Goal: Task Accomplishment & Management: Use online tool/utility

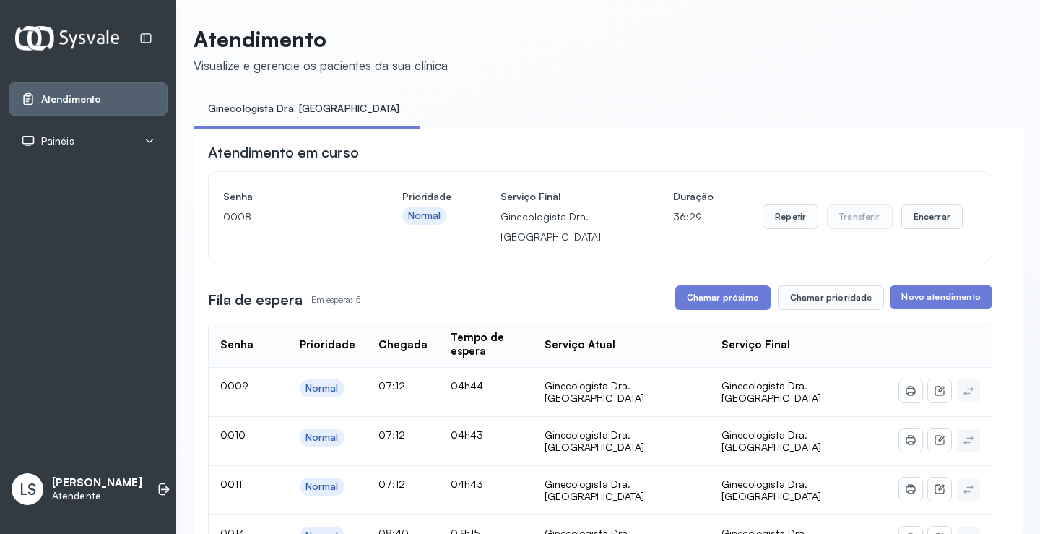
scroll to position [72, 0]
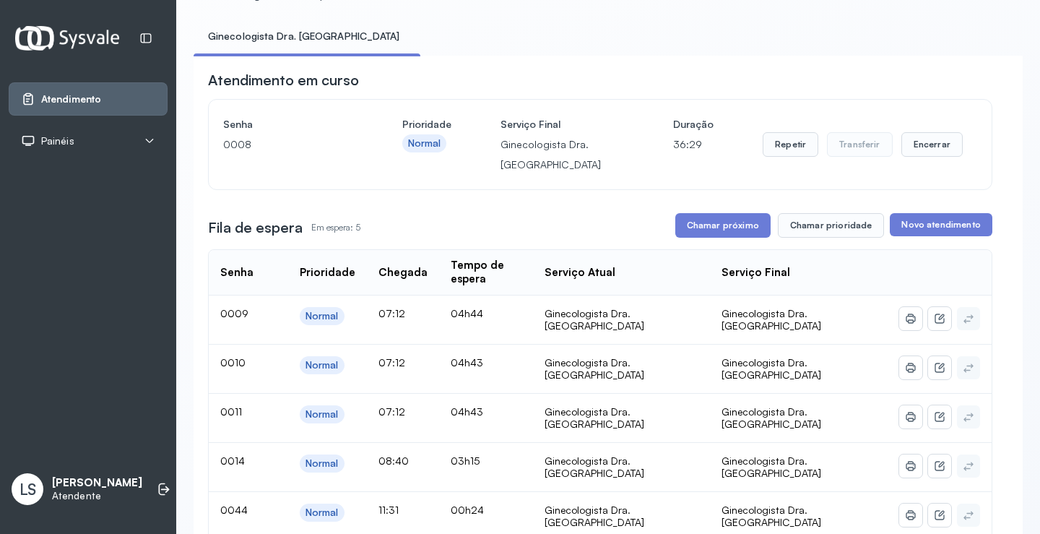
click at [924, 148] on button "Encerrar" at bounding box center [931, 144] width 61 height 25
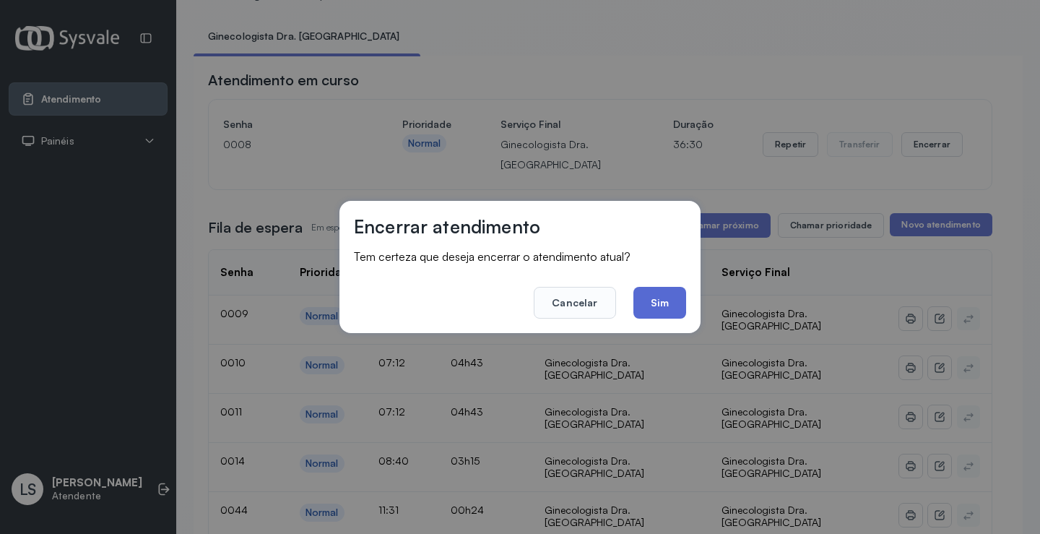
click at [669, 297] on button "Sim" at bounding box center [659, 303] width 53 height 32
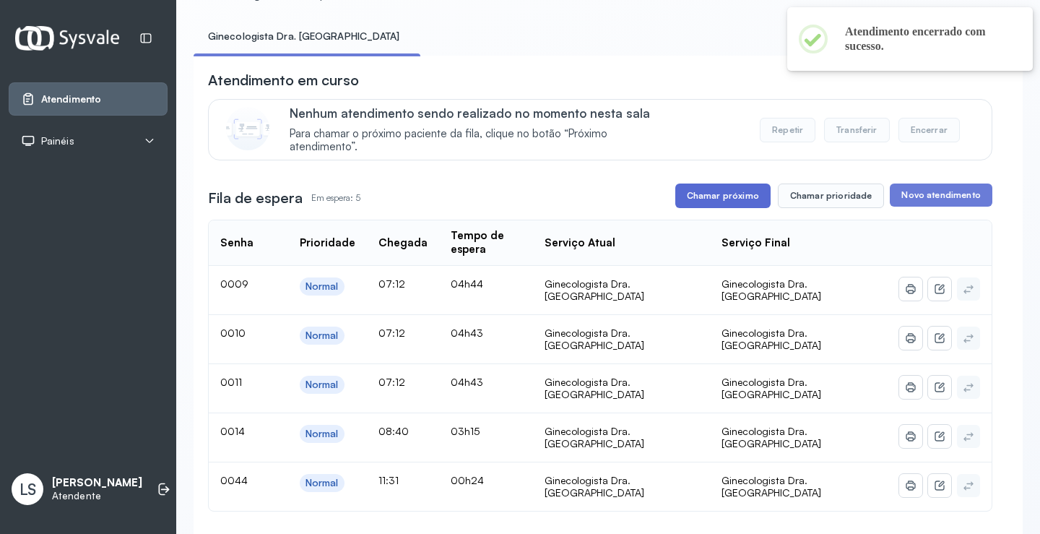
click at [724, 196] on button "Chamar próximo" at bounding box center [722, 195] width 95 height 25
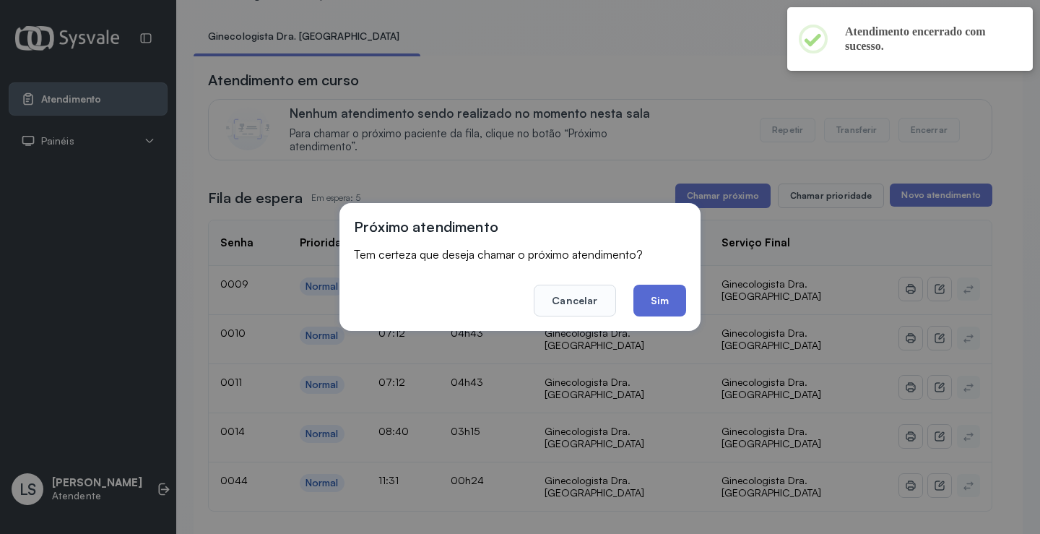
click at [660, 303] on button "Sim" at bounding box center [659, 300] width 53 height 32
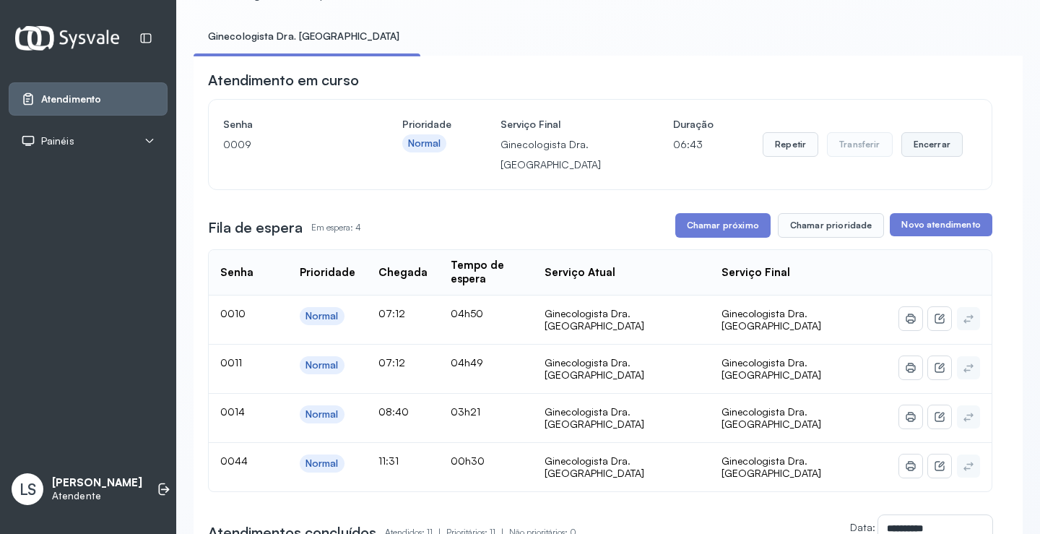
click at [909, 139] on button "Encerrar" at bounding box center [931, 144] width 61 height 25
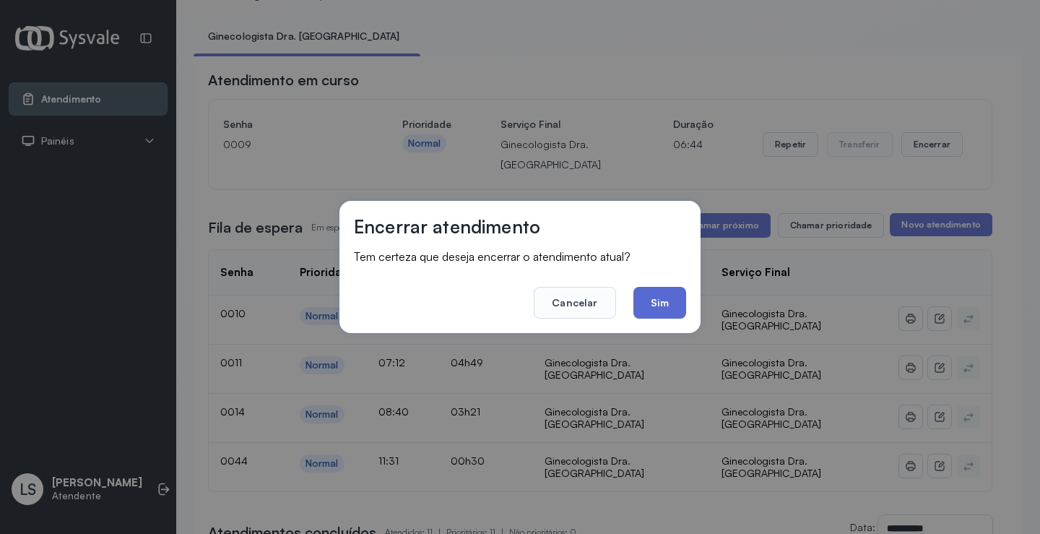
click at [649, 302] on button "Sim" at bounding box center [659, 303] width 53 height 32
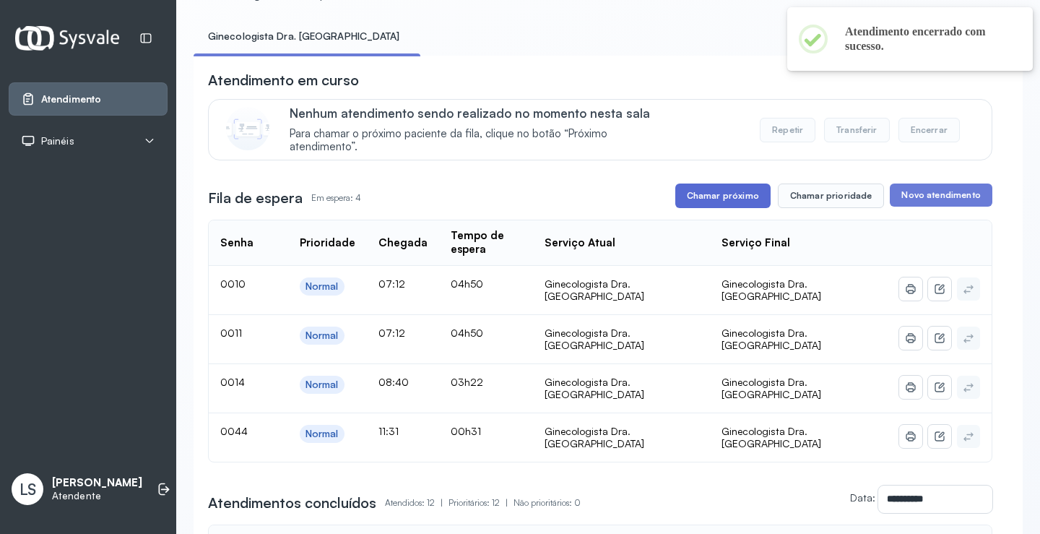
click at [725, 201] on button "Chamar próximo" at bounding box center [722, 195] width 95 height 25
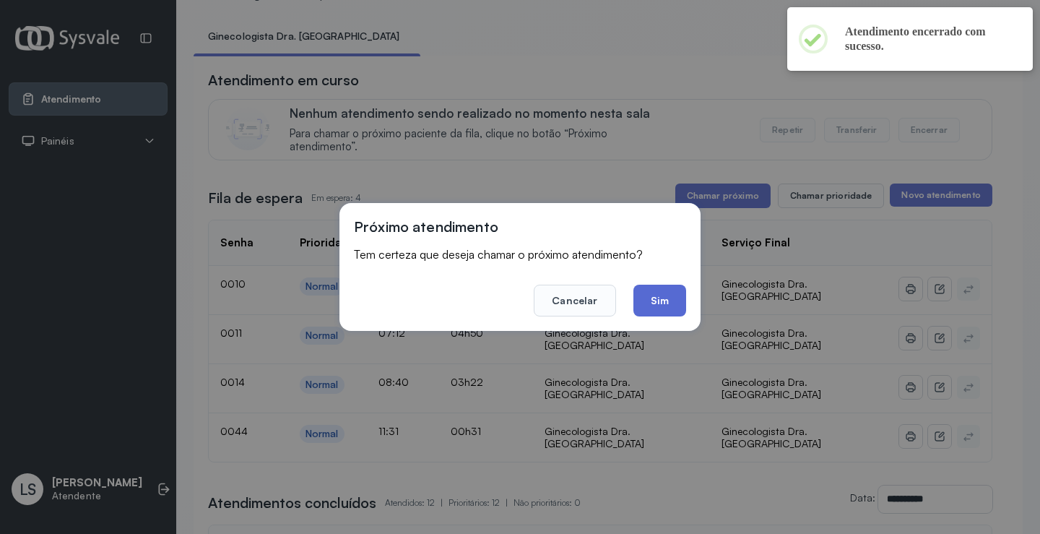
click at [661, 301] on button "Sim" at bounding box center [659, 300] width 53 height 32
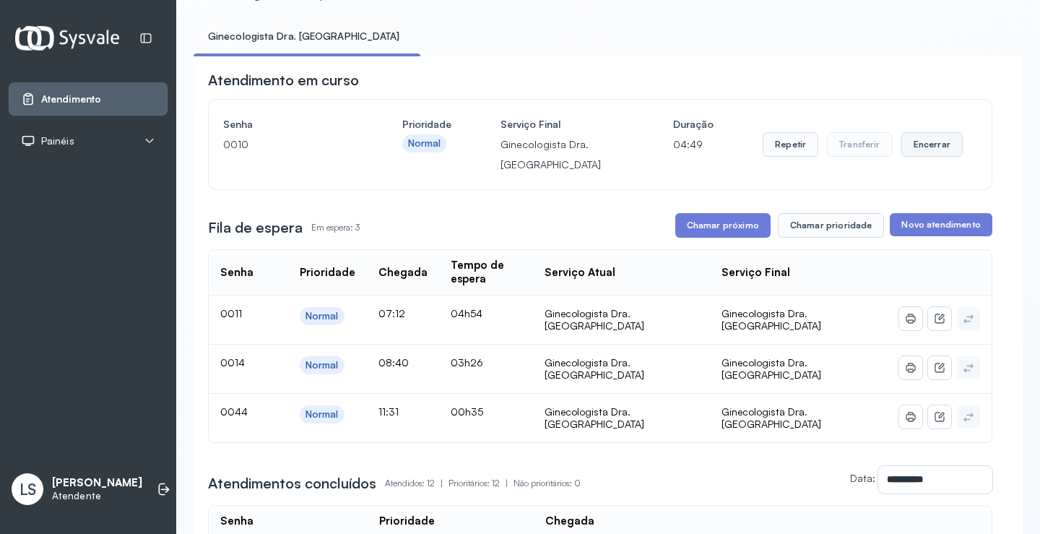
click at [929, 155] on button "Encerrar" at bounding box center [931, 144] width 61 height 25
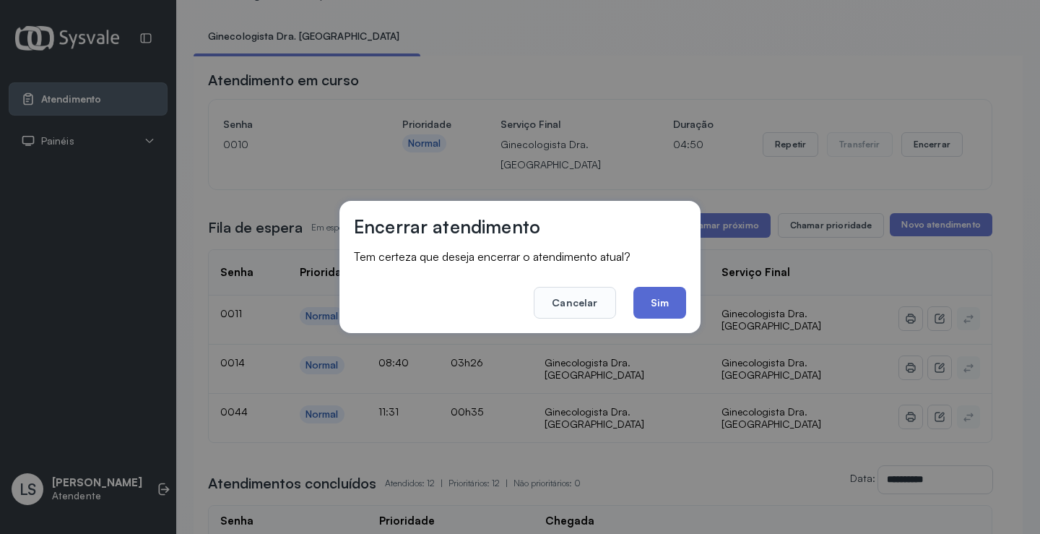
click at [661, 307] on button "Sim" at bounding box center [659, 303] width 53 height 32
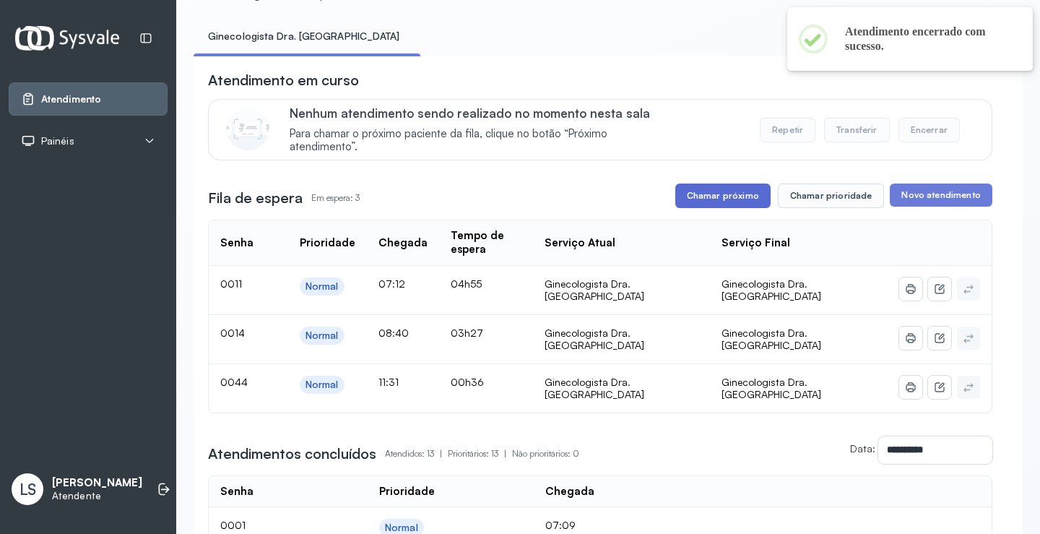
click at [718, 199] on button "Chamar próximo" at bounding box center [722, 195] width 95 height 25
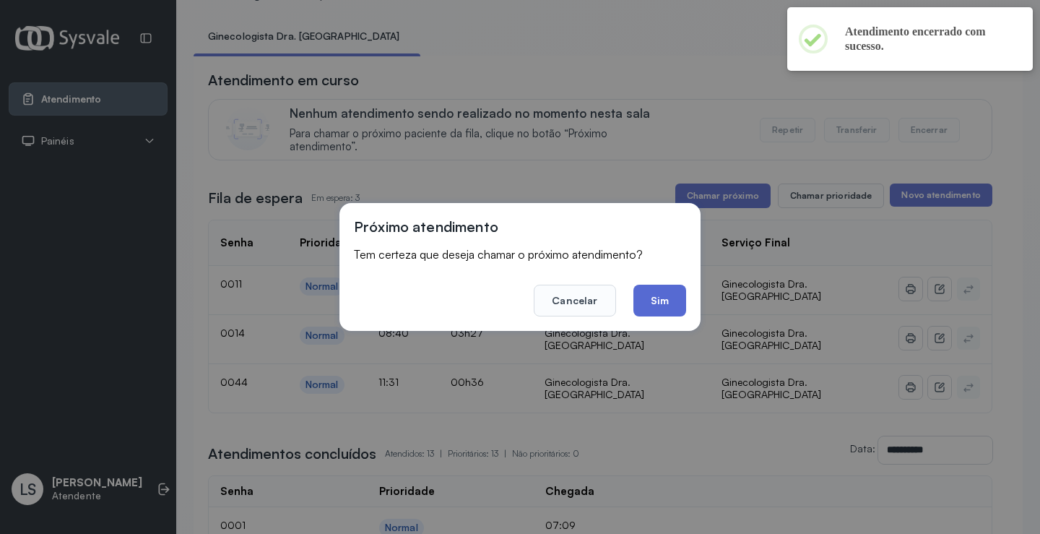
click at [664, 300] on button "Sim" at bounding box center [659, 300] width 53 height 32
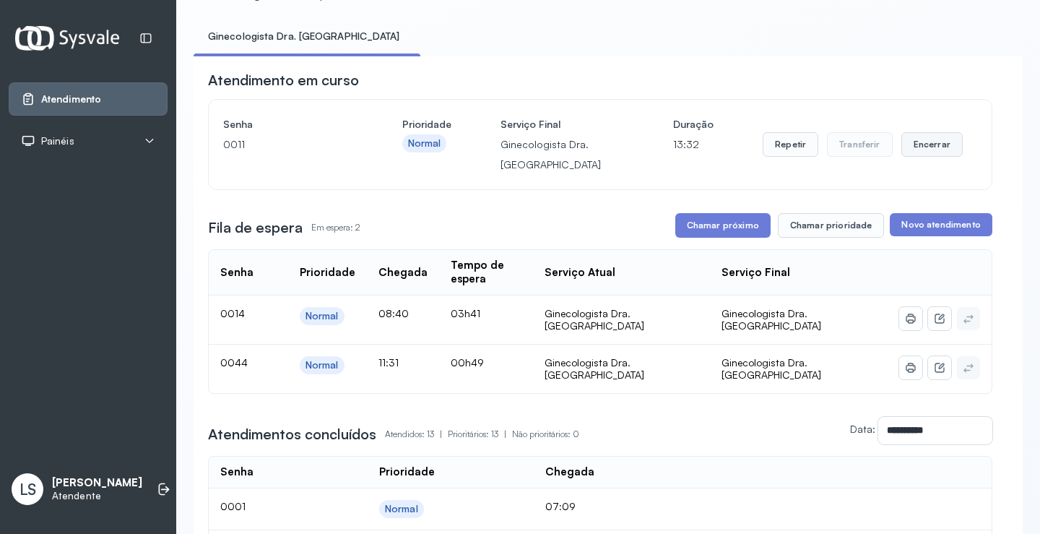
click at [904, 155] on button "Encerrar" at bounding box center [931, 144] width 61 height 25
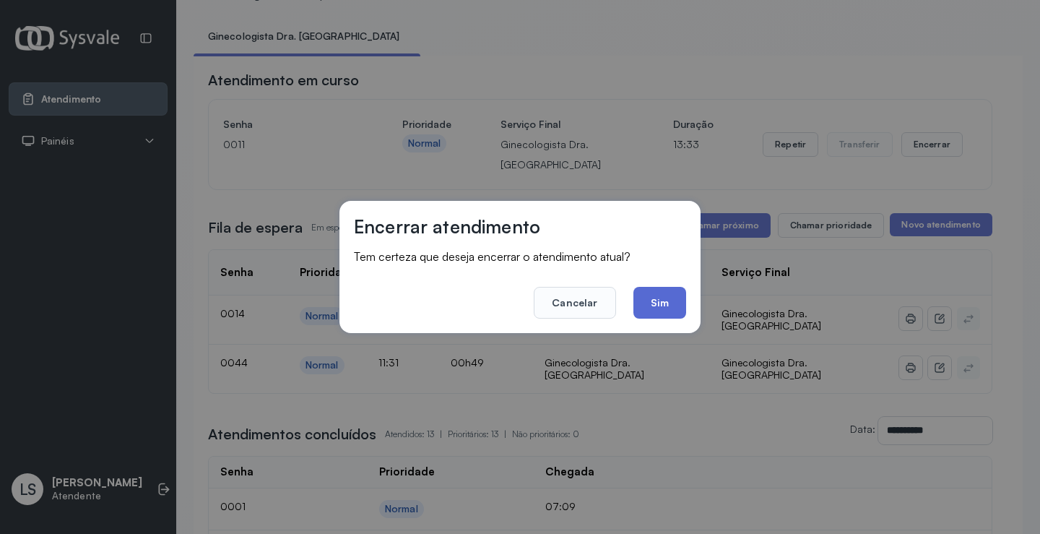
click at [653, 303] on button "Sim" at bounding box center [659, 303] width 53 height 32
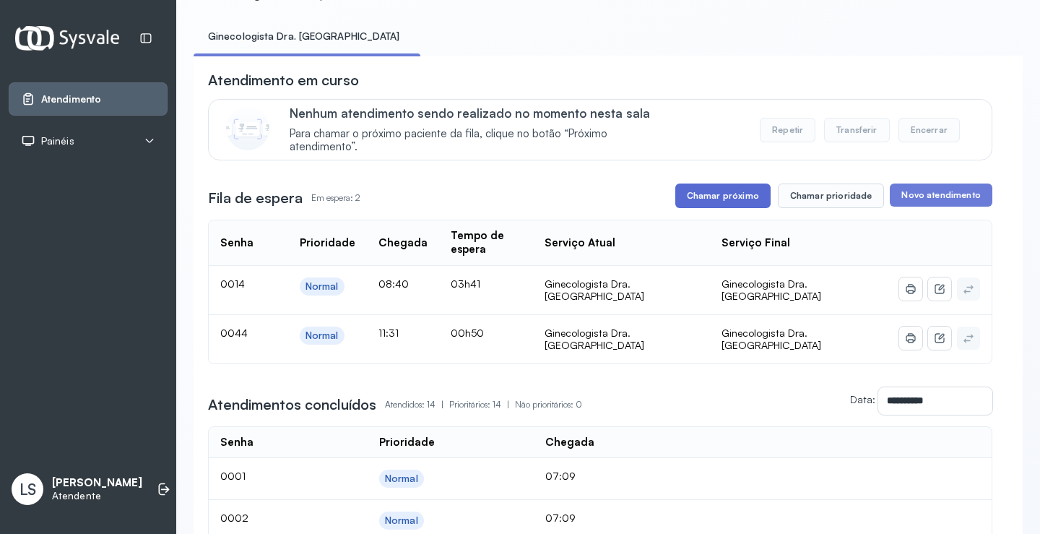
click at [717, 199] on button "Chamar próximo" at bounding box center [722, 195] width 95 height 25
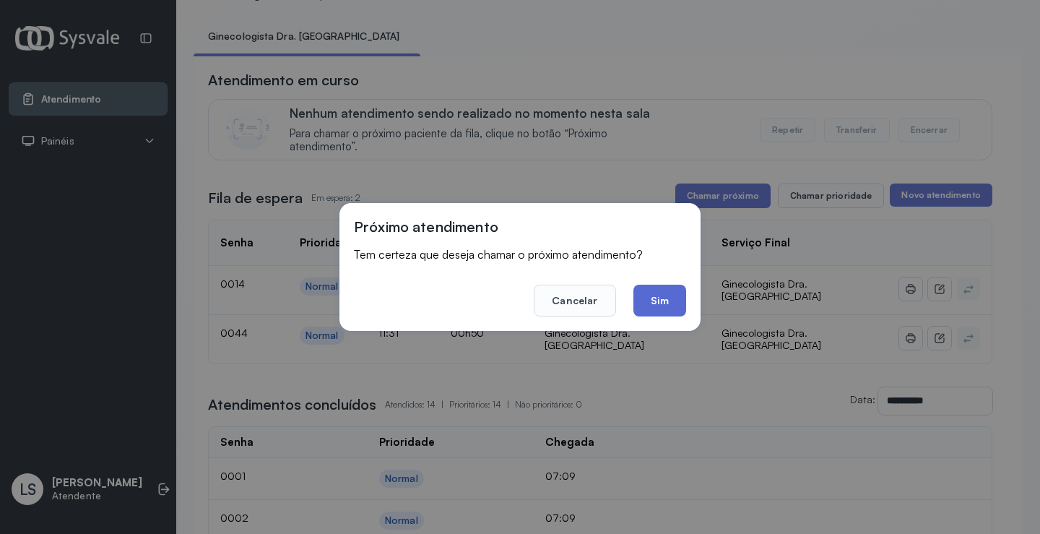
click at [658, 295] on button "Sim" at bounding box center [659, 300] width 53 height 32
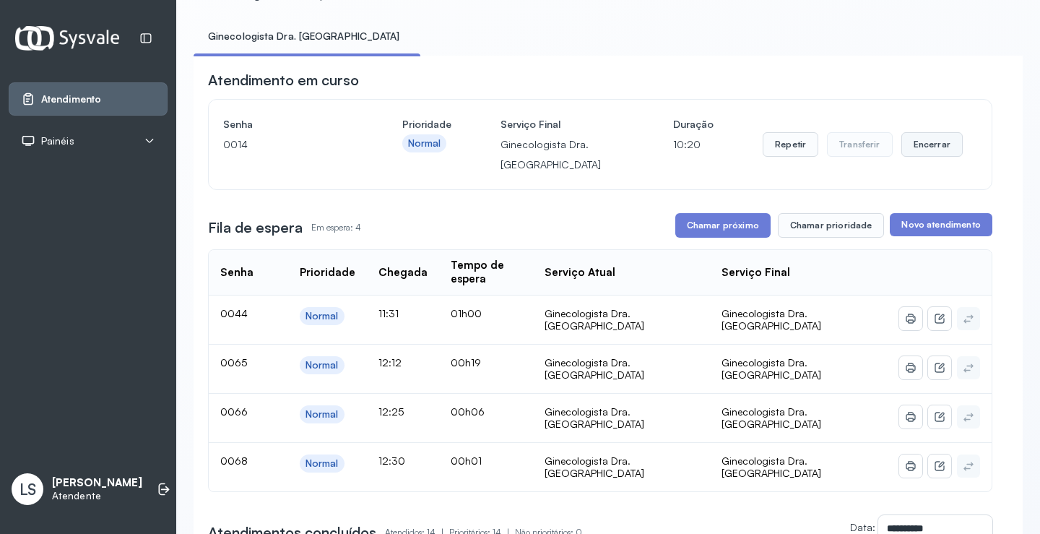
click at [920, 144] on button "Encerrar" at bounding box center [931, 144] width 61 height 25
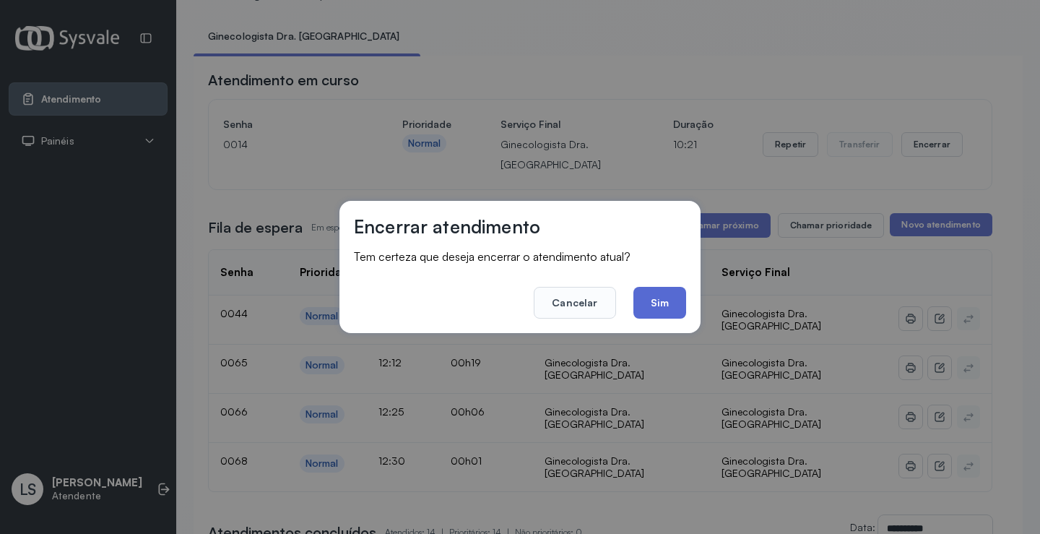
click at [659, 302] on button "Sim" at bounding box center [659, 303] width 53 height 32
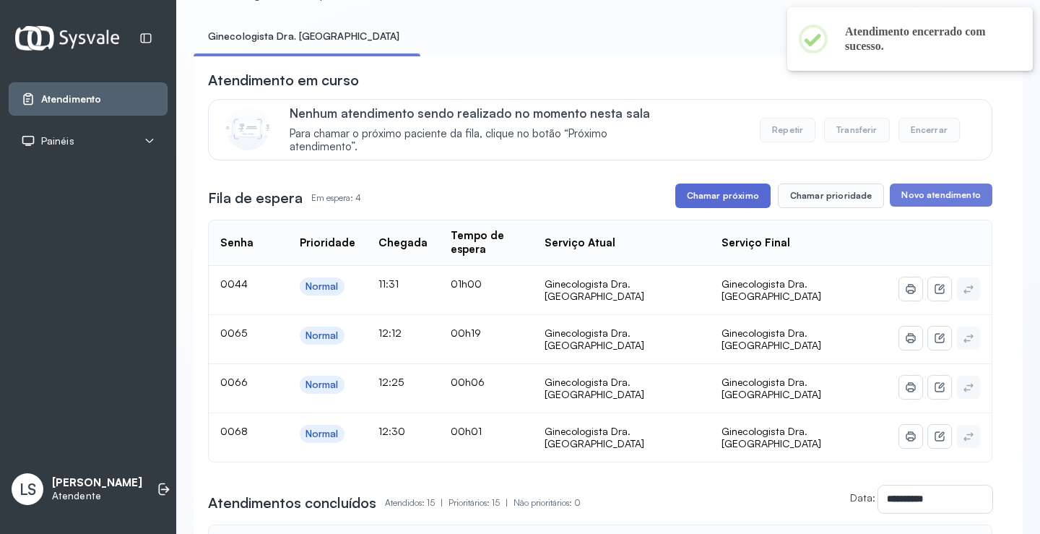
click at [732, 207] on button "Chamar próximo" at bounding box center [722, 195] width 95 height 25
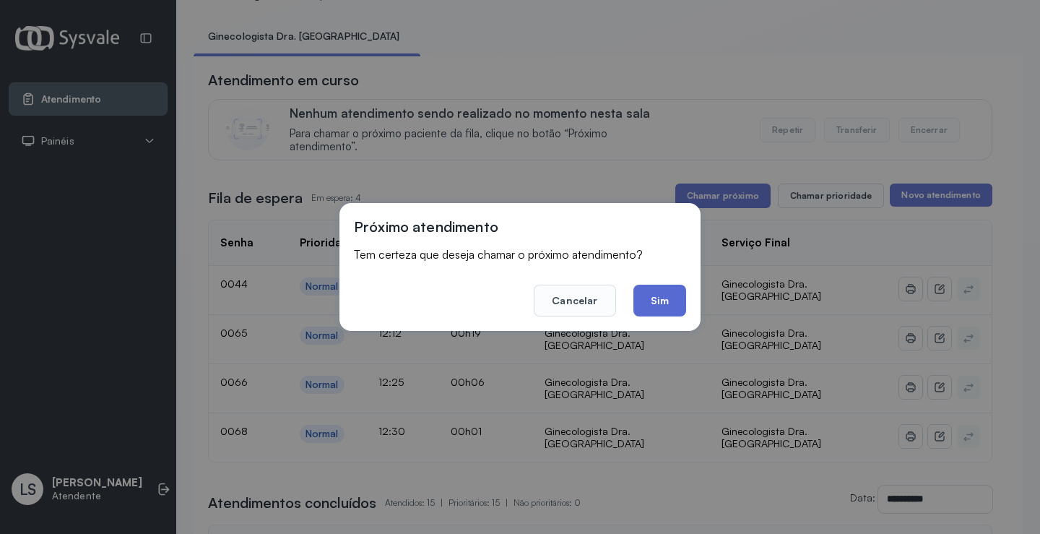
click at [654, 294] on button "Sim" at bounding box center [659, 300] width 53 height 32
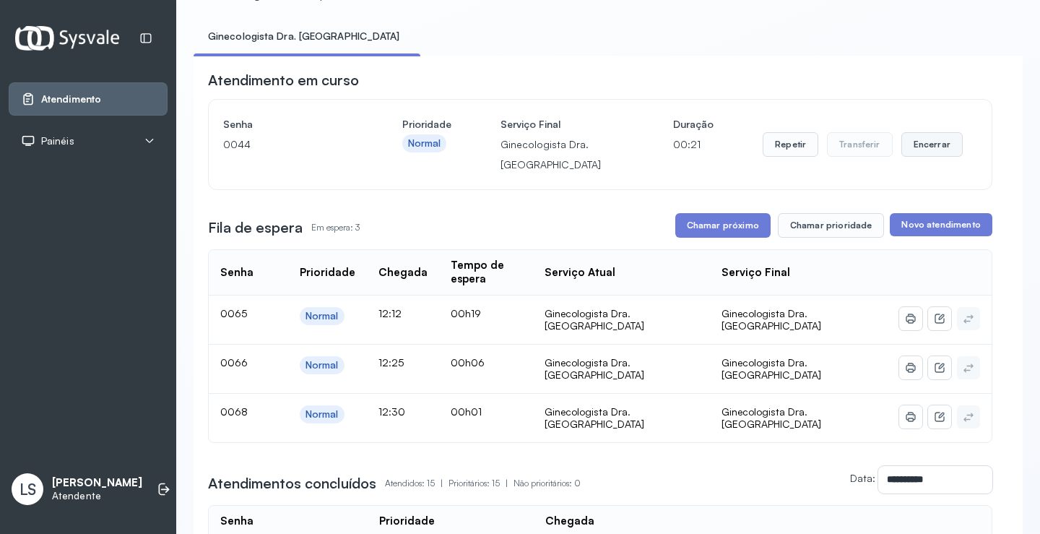
click at [916, 146] on button "Encerrar" at bounding box center [931, 144] width 61 height 25
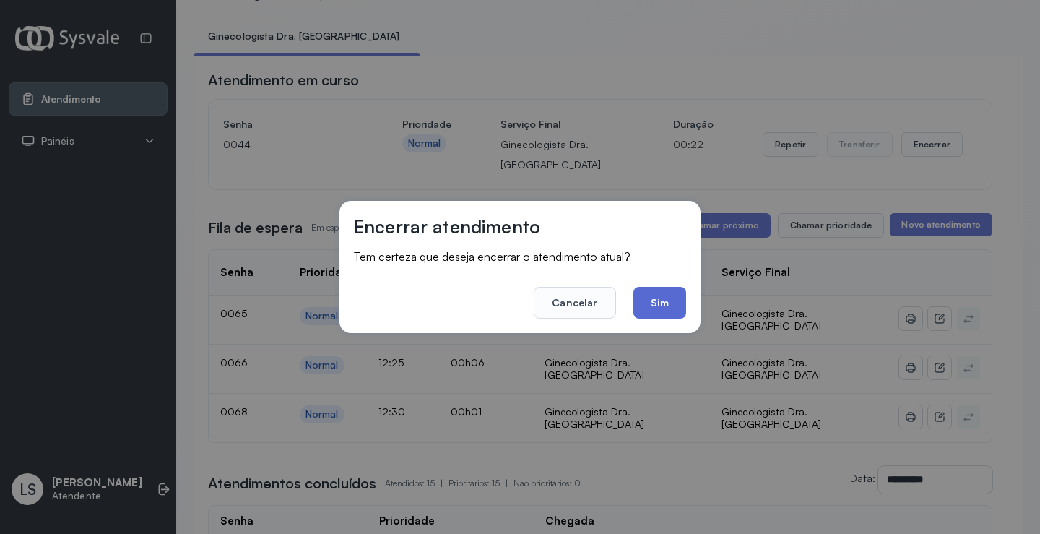
click at [675, 304] on button "Sim" at bounding box center [659, 303] width 53 height 32
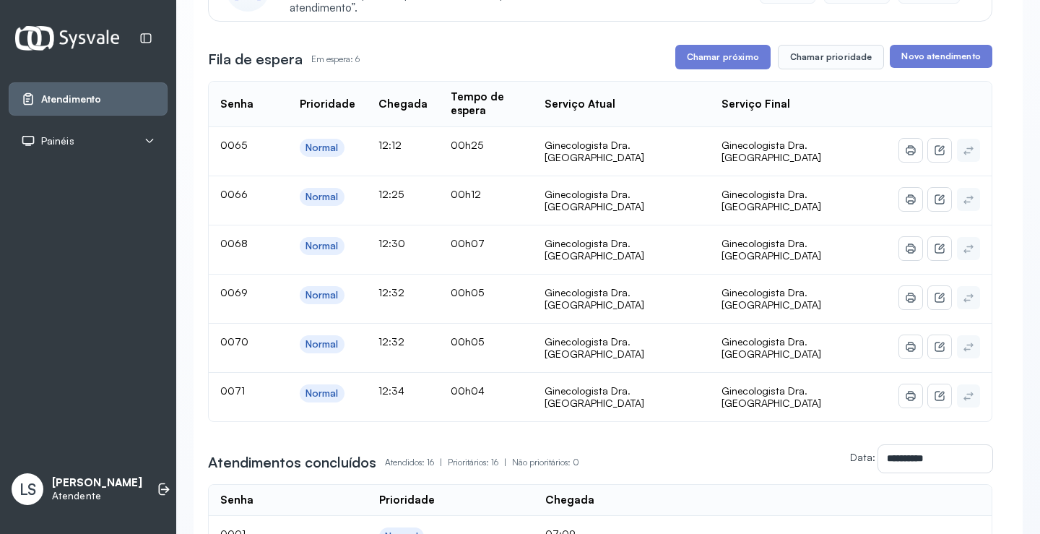
scroll to position [217, 0]
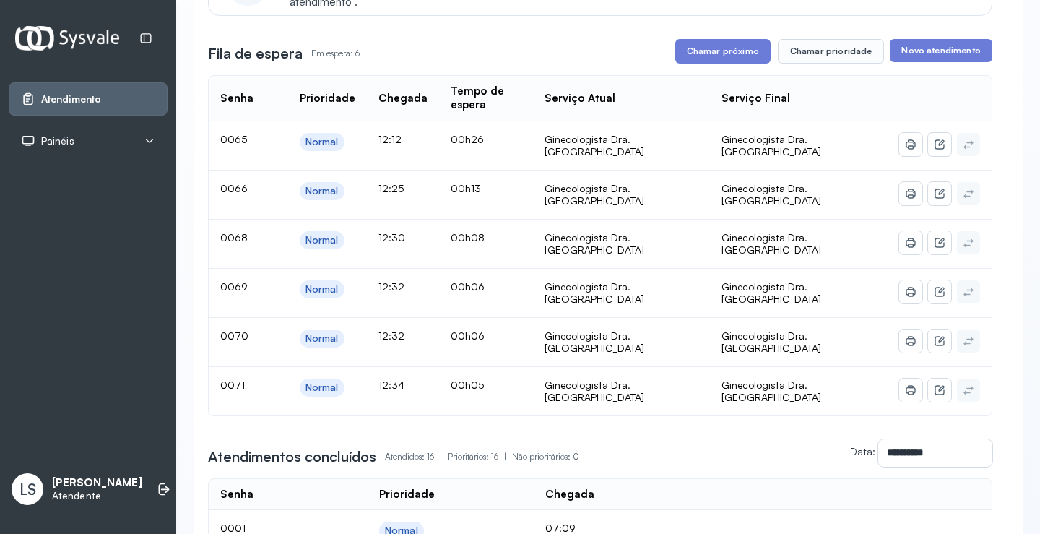
click at [466, 446] on p "Prioritários: 16 |" at bounding box center [480, 456] width 64 height 20
